Goal: Information Seeking & Learning: Learn about a topic

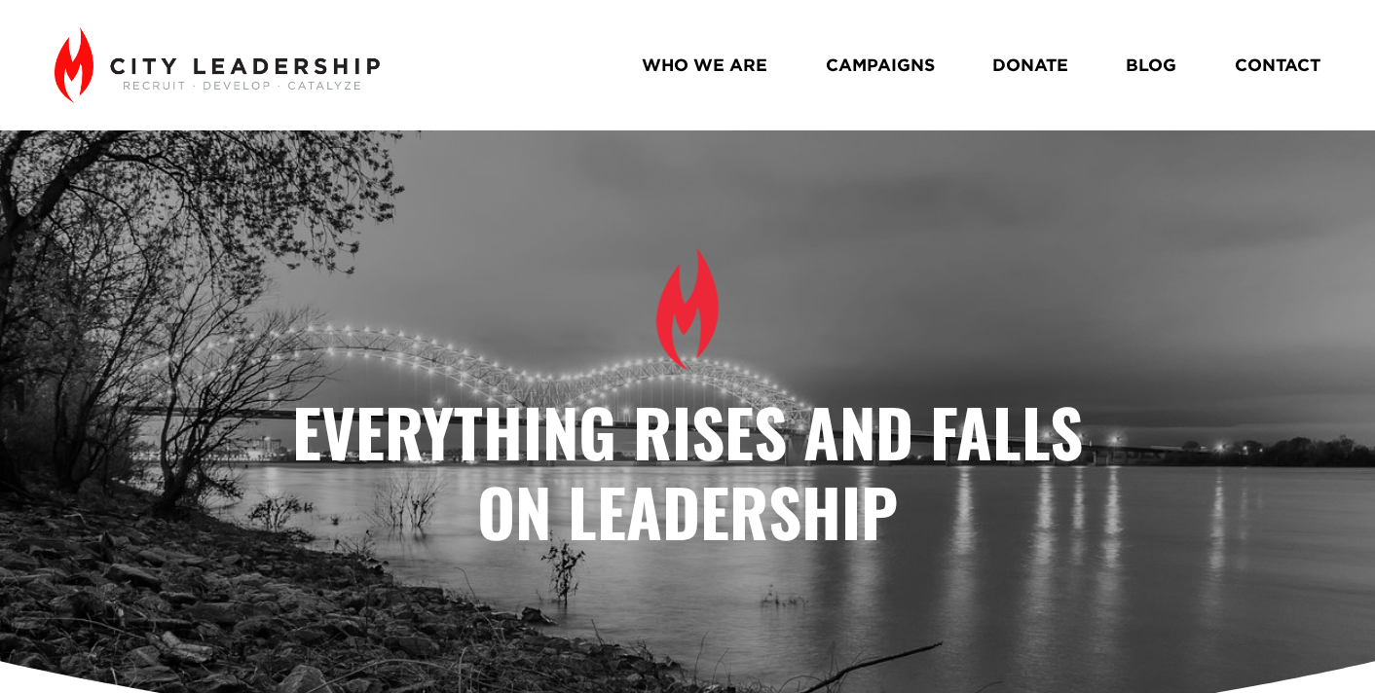
click at [1149, 63] on link "BLOG" at bounding box center [1151, 66] width 51 height 34
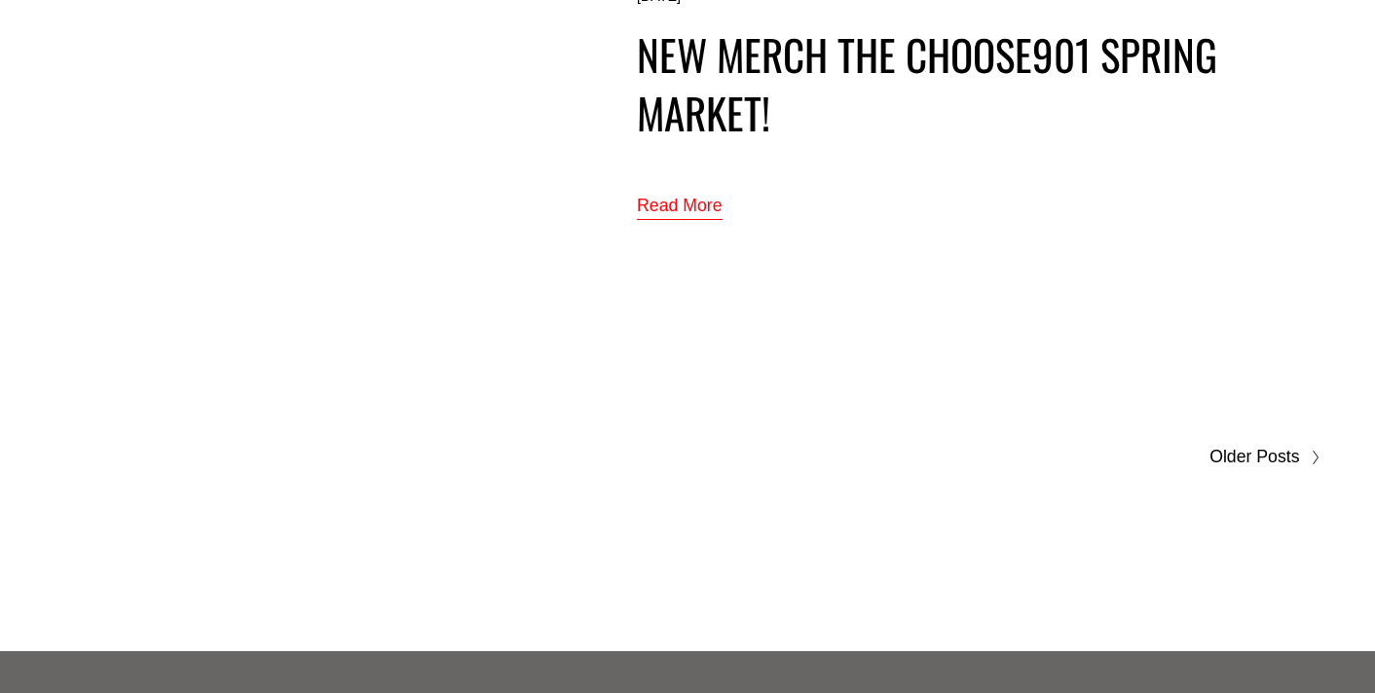
scroll to position [10457, 0]
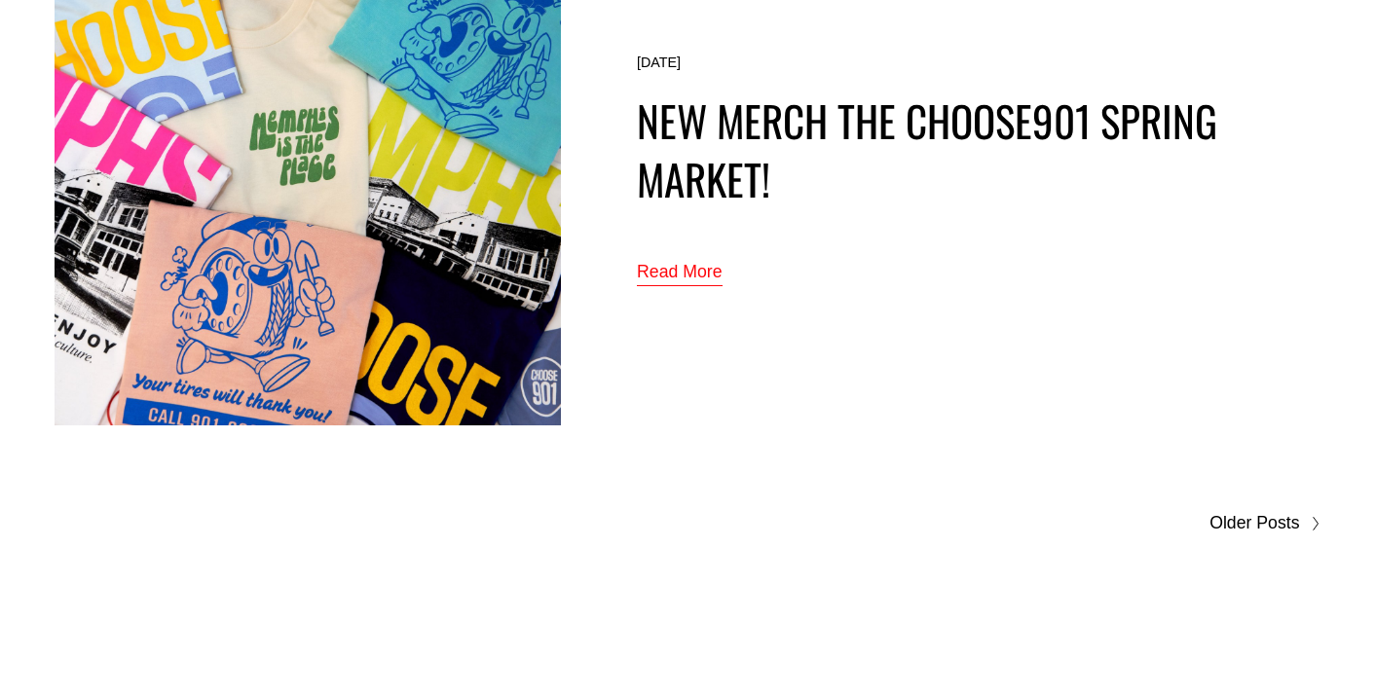
click at [1246, 516] on span "Older Posts" at bounding box center [1255, 523] width 90 height 31
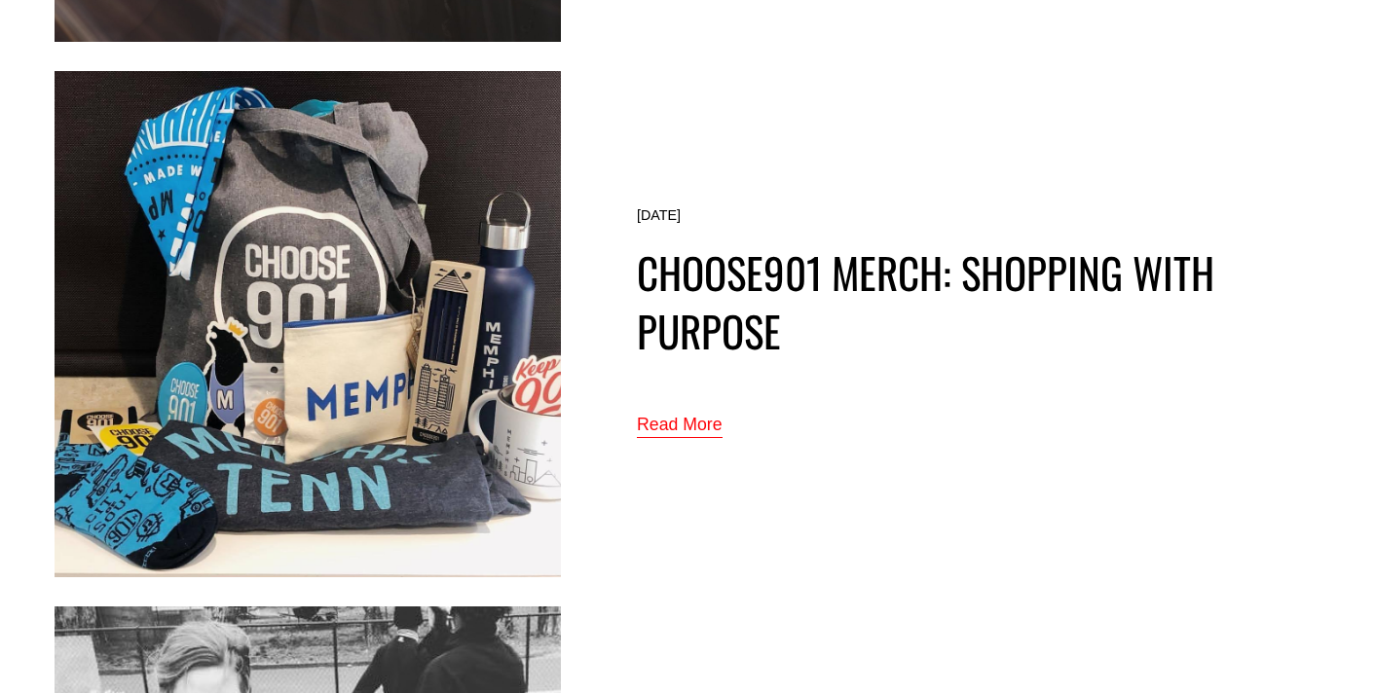
scroll to position [5541, 0]
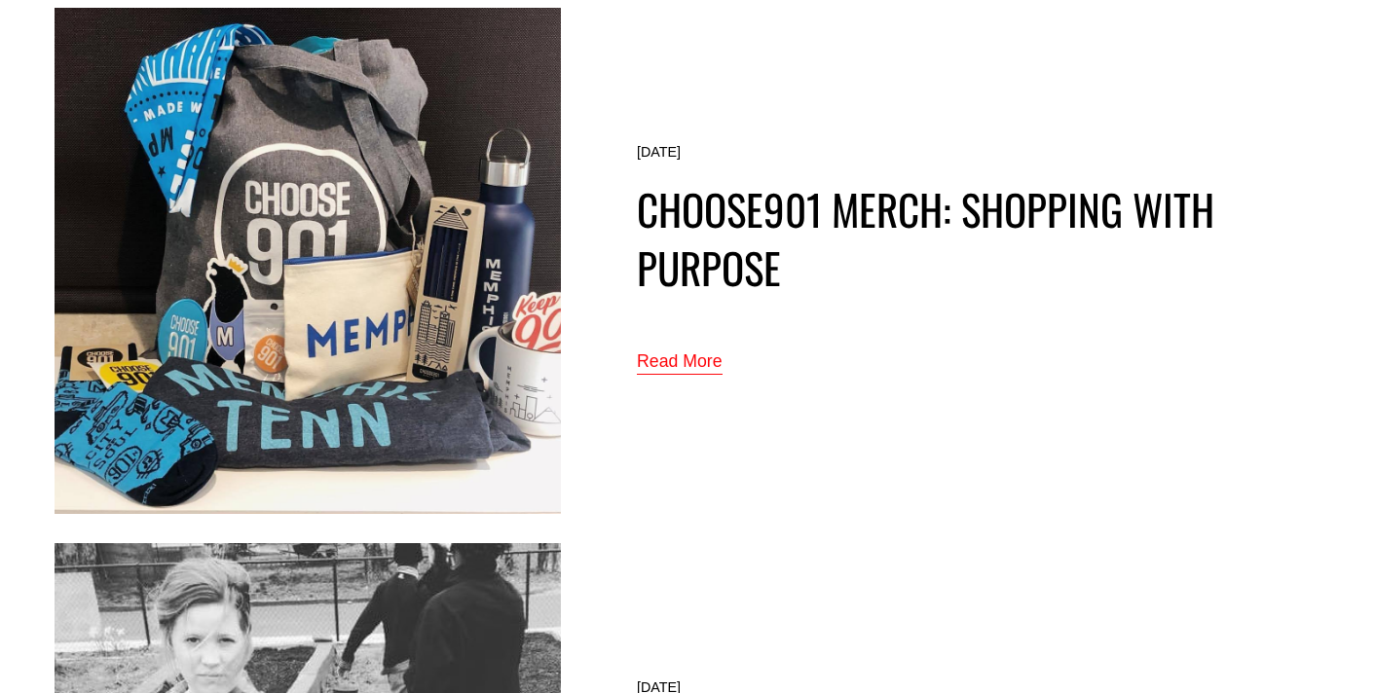
click at [693, 352] on link "Read More" at bounding box center [680, 363] width 86 height 32
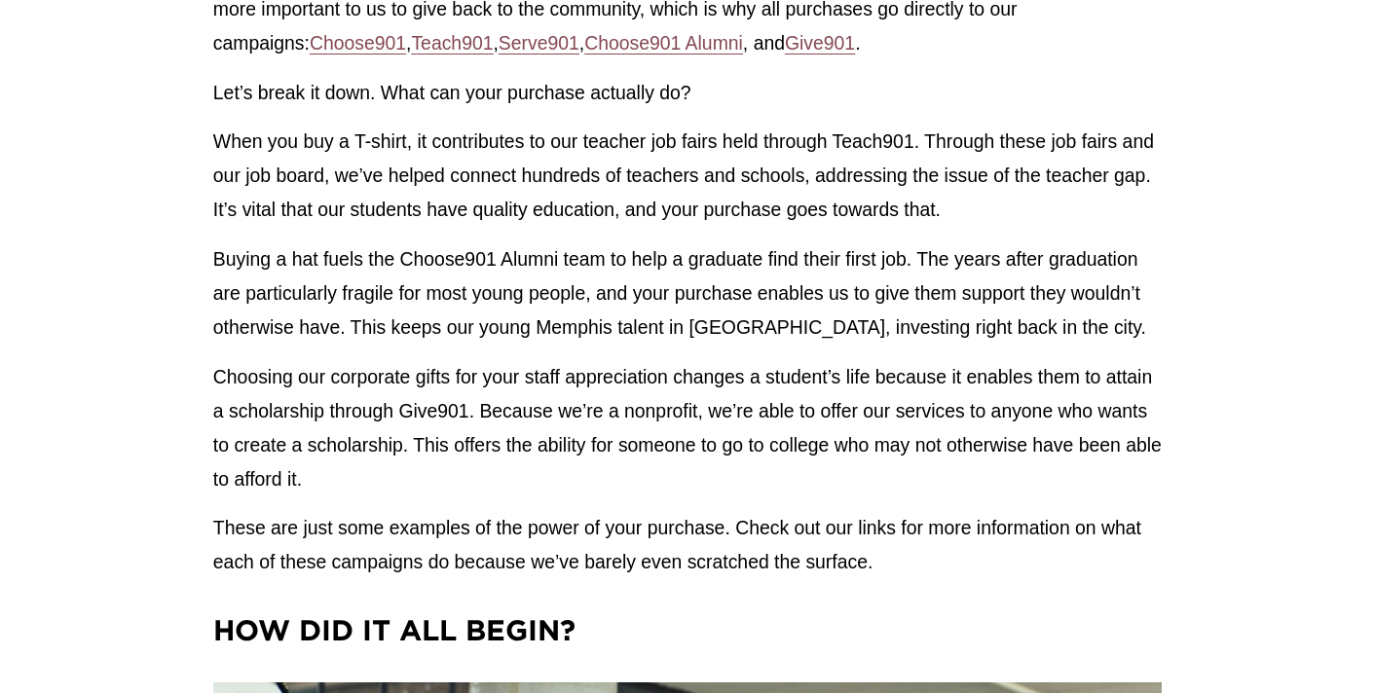
scroll to position [1669, 0]
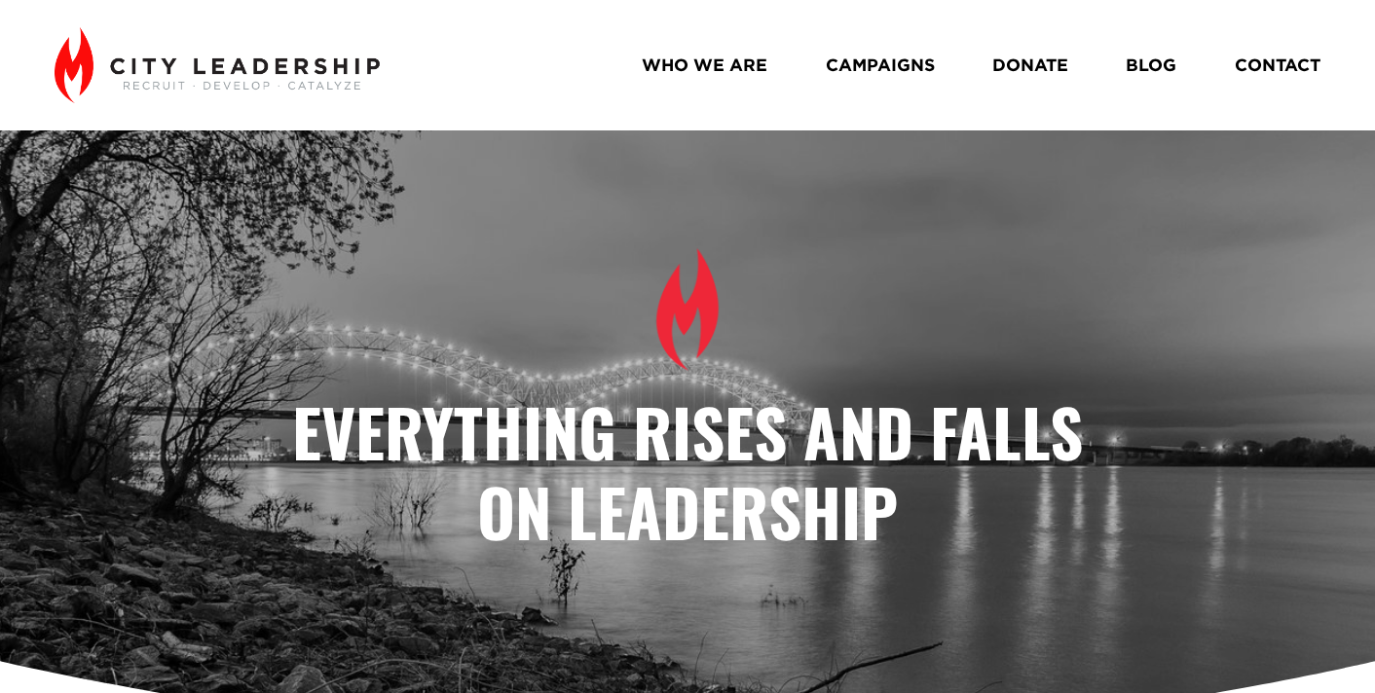
click at [1146, 67] on link "BLOG" at bounding box center [1151, 66] width 51 height 34
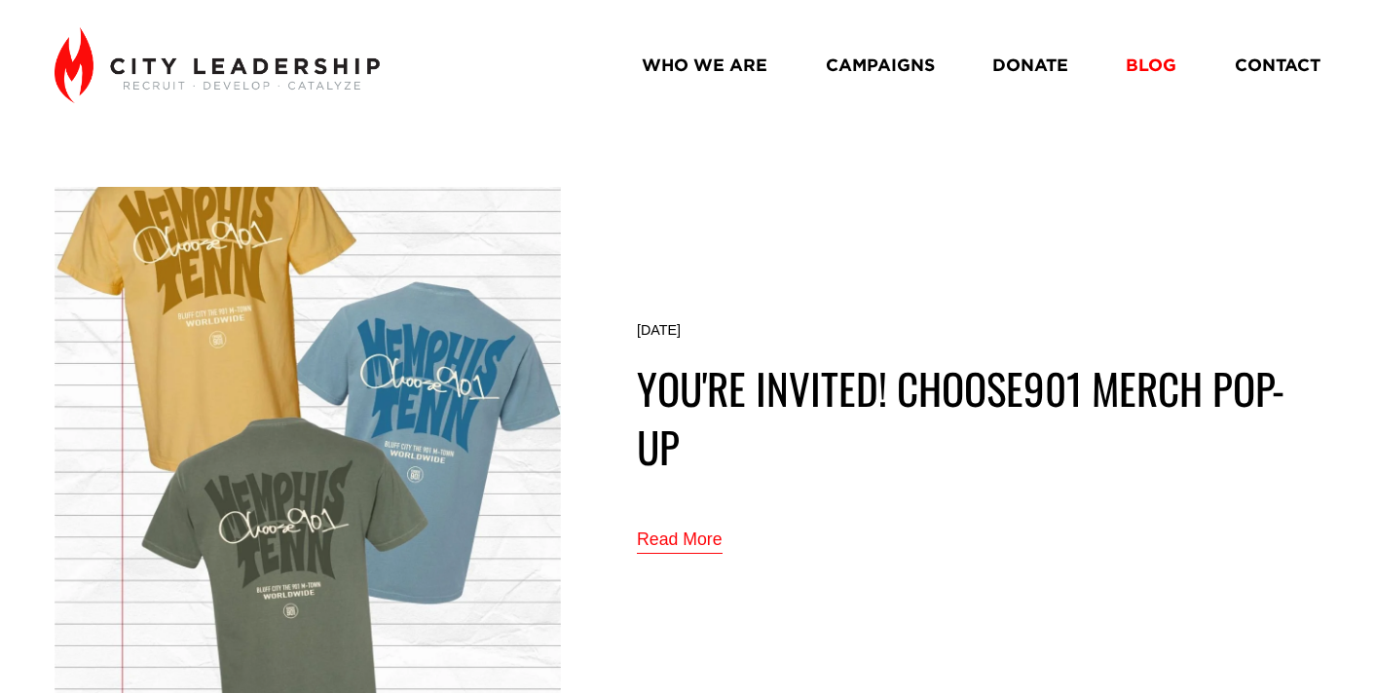
click at [703, 538] on link "Read More" at bounding box center [680, 541] width 86 height 32
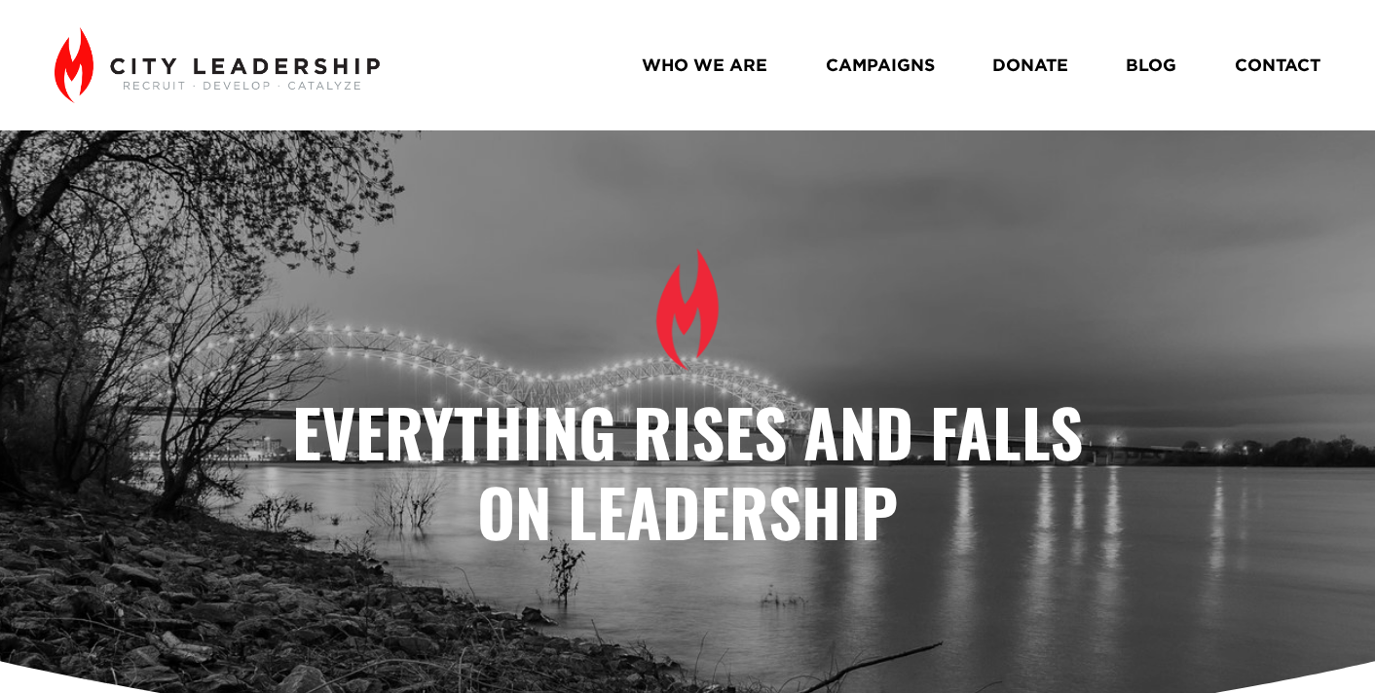
click at [1152, 55] on link "BLOG" at bounding box center [1151, 66] width 51 height 34
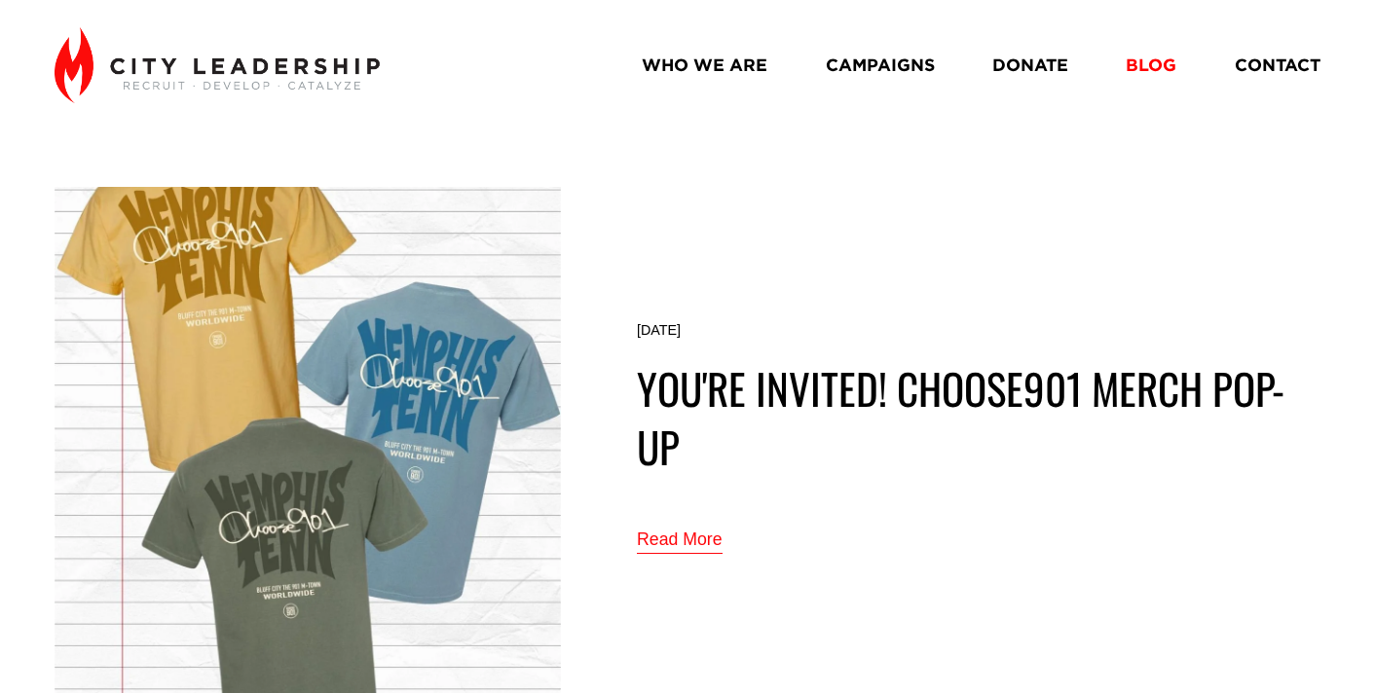
click at [680, 543] on link "Read More" at bounding box center [680, 541] width 86 height 32
